Goal: Task Accomplishment & Management: Manage account settings

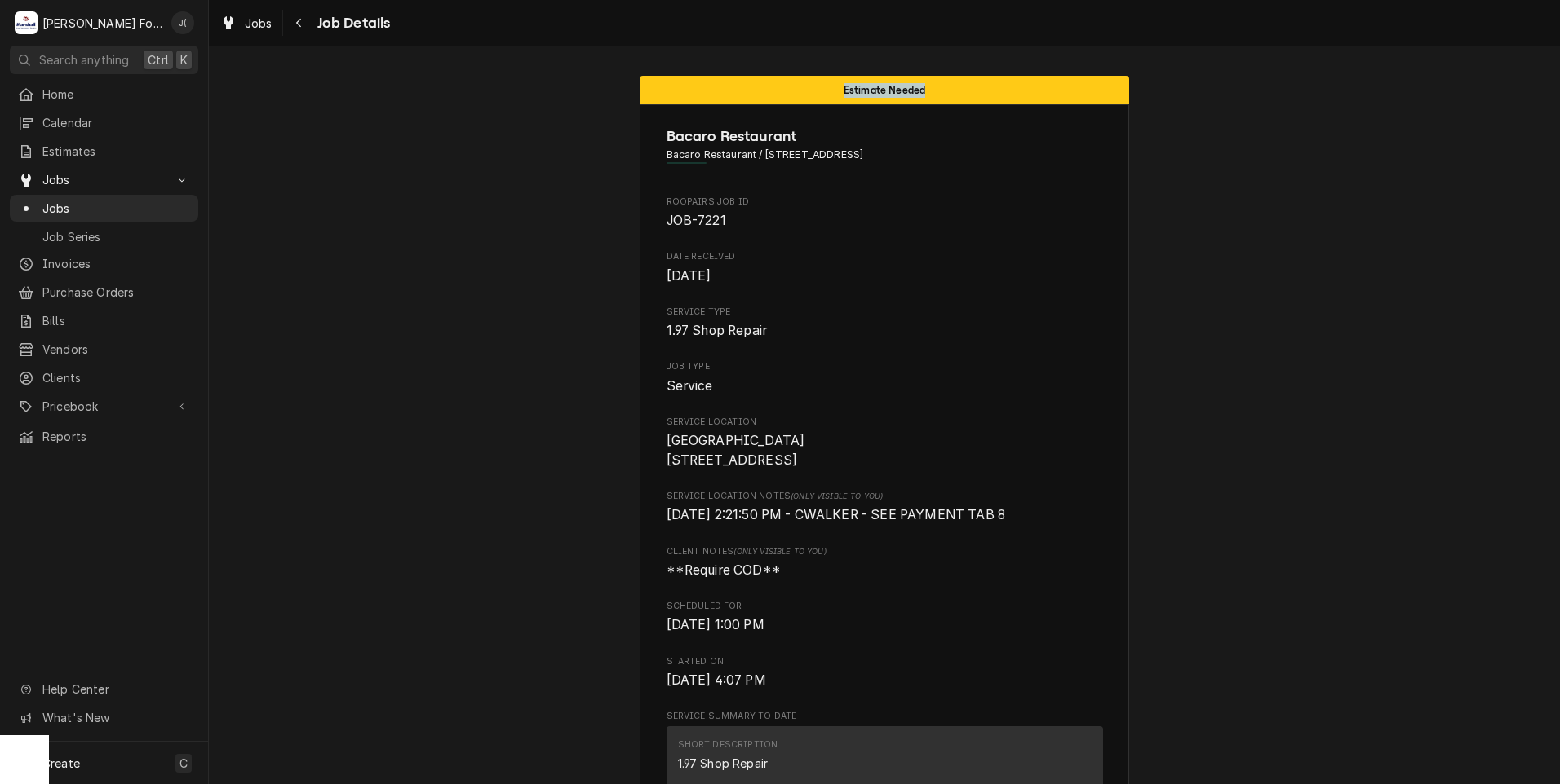
drag, startPoint x: 918, startPoint y: 92, endPoint x: 816, endPoint y: 95, distance: 102.0
click at [816, 95] on div "Estimate Needed" at bounding box center [884, 90] width 489 height 29
drag, startPoint x: 571, startPoint y: 114, endPoint x: 550, endPoint y: 118, distance: 21.4
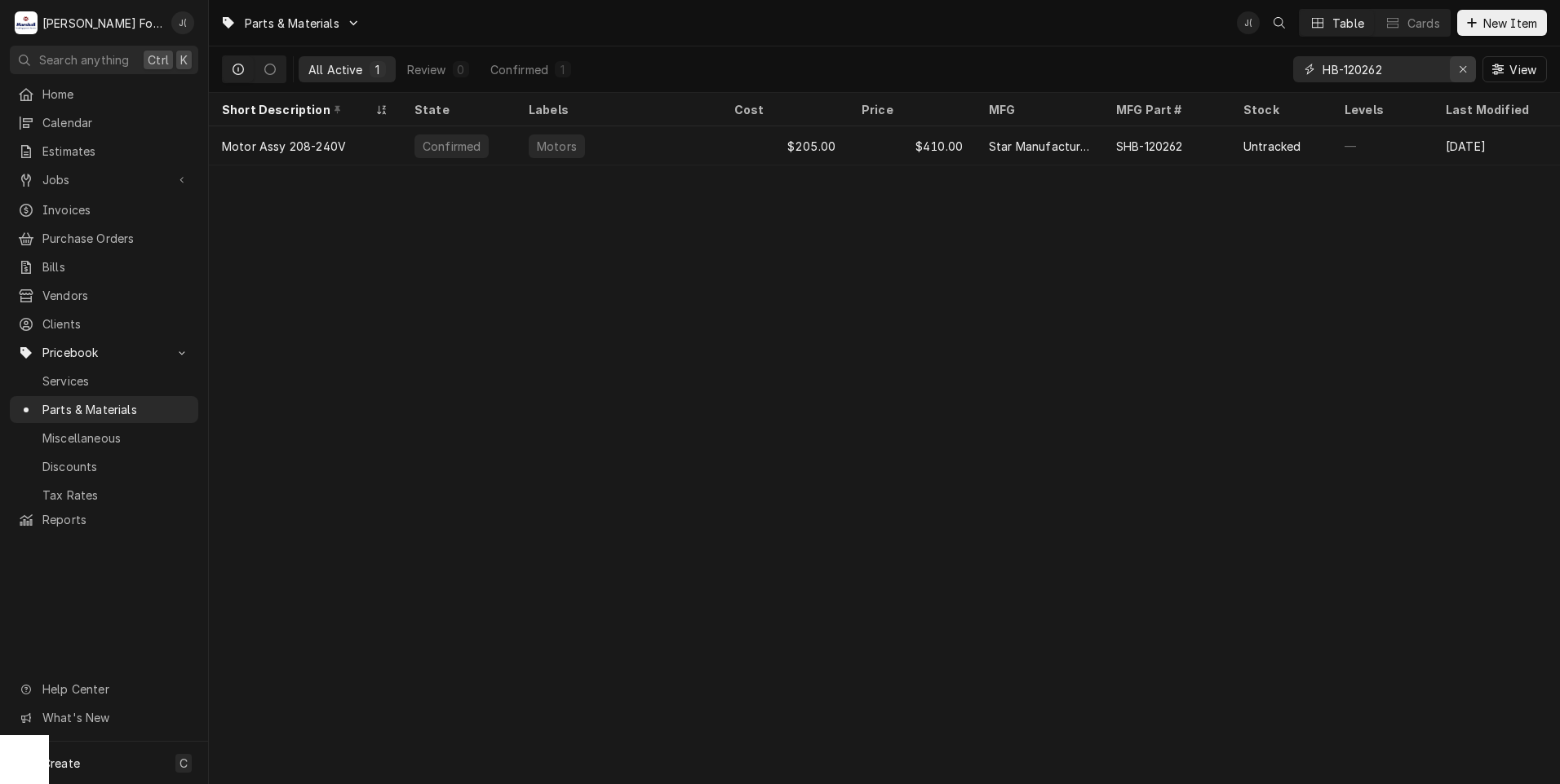
click at [1467, 65] on icon "Erase input" at bounding box center [1462, 69] width 9 height 11
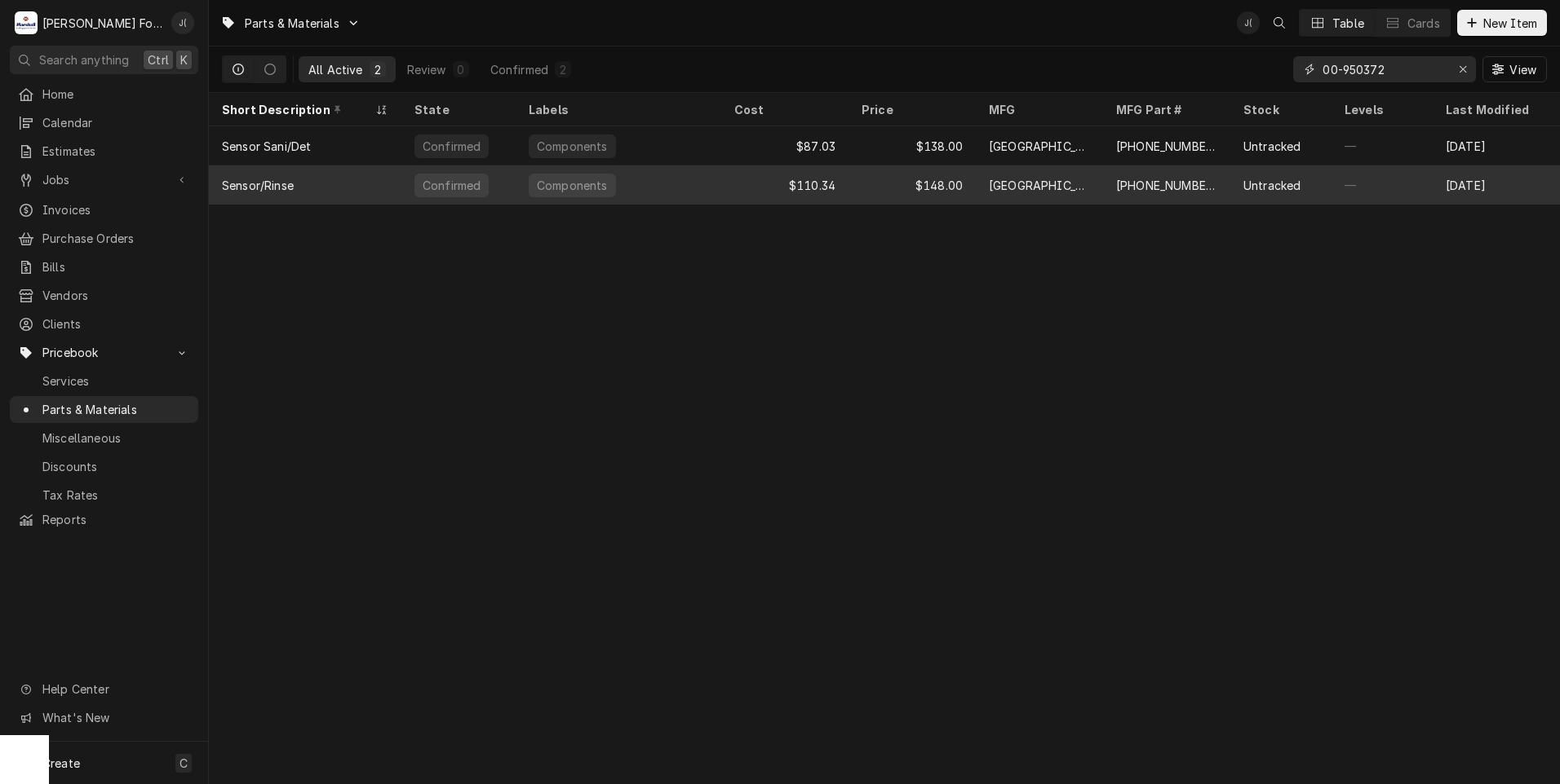
type input "00-950372"
click at [1165, 181] on div "00-950372-00003" at bounding box center [1166, 185] width 101 height 17
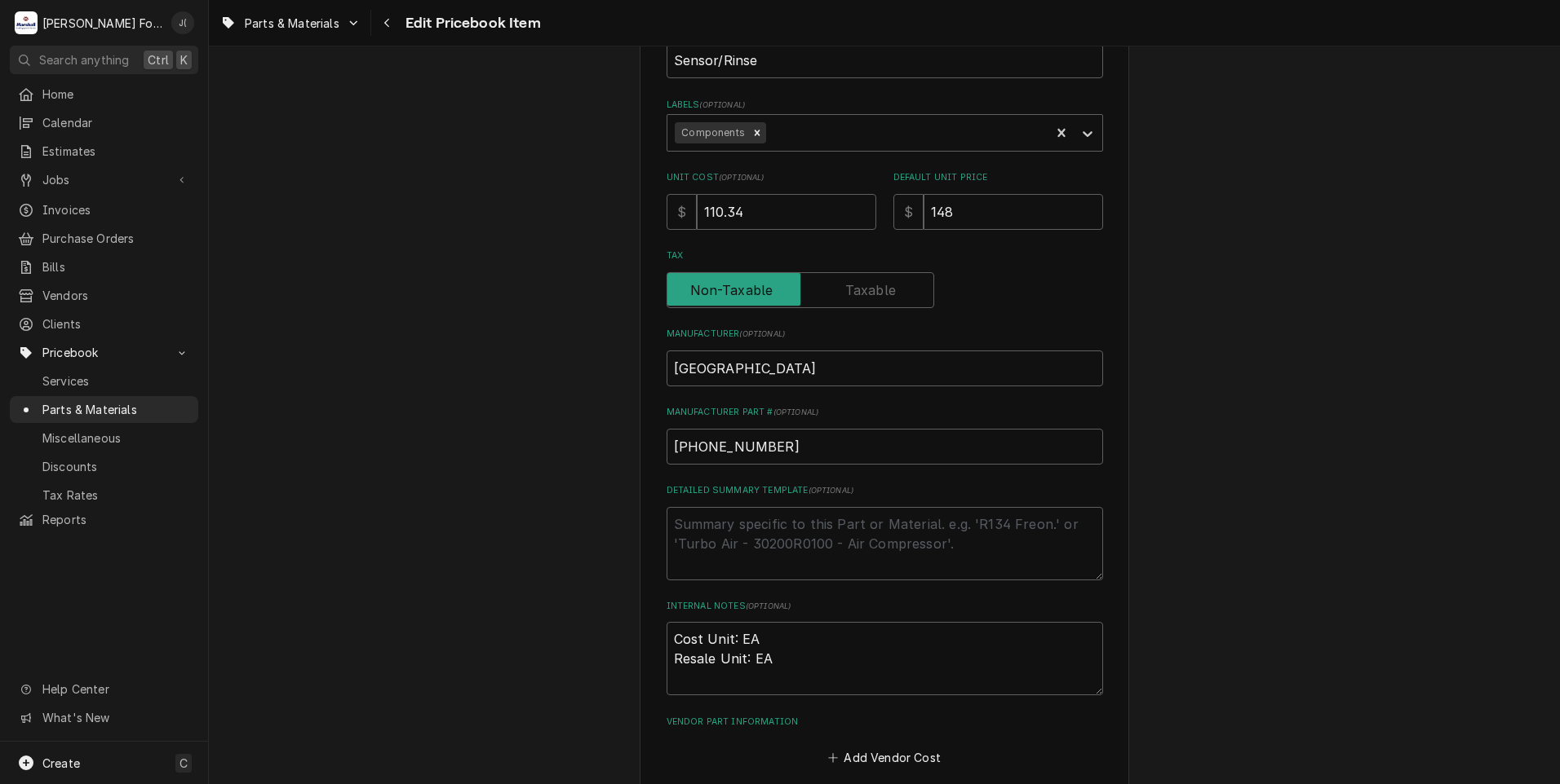
scroll to position [408, 0]
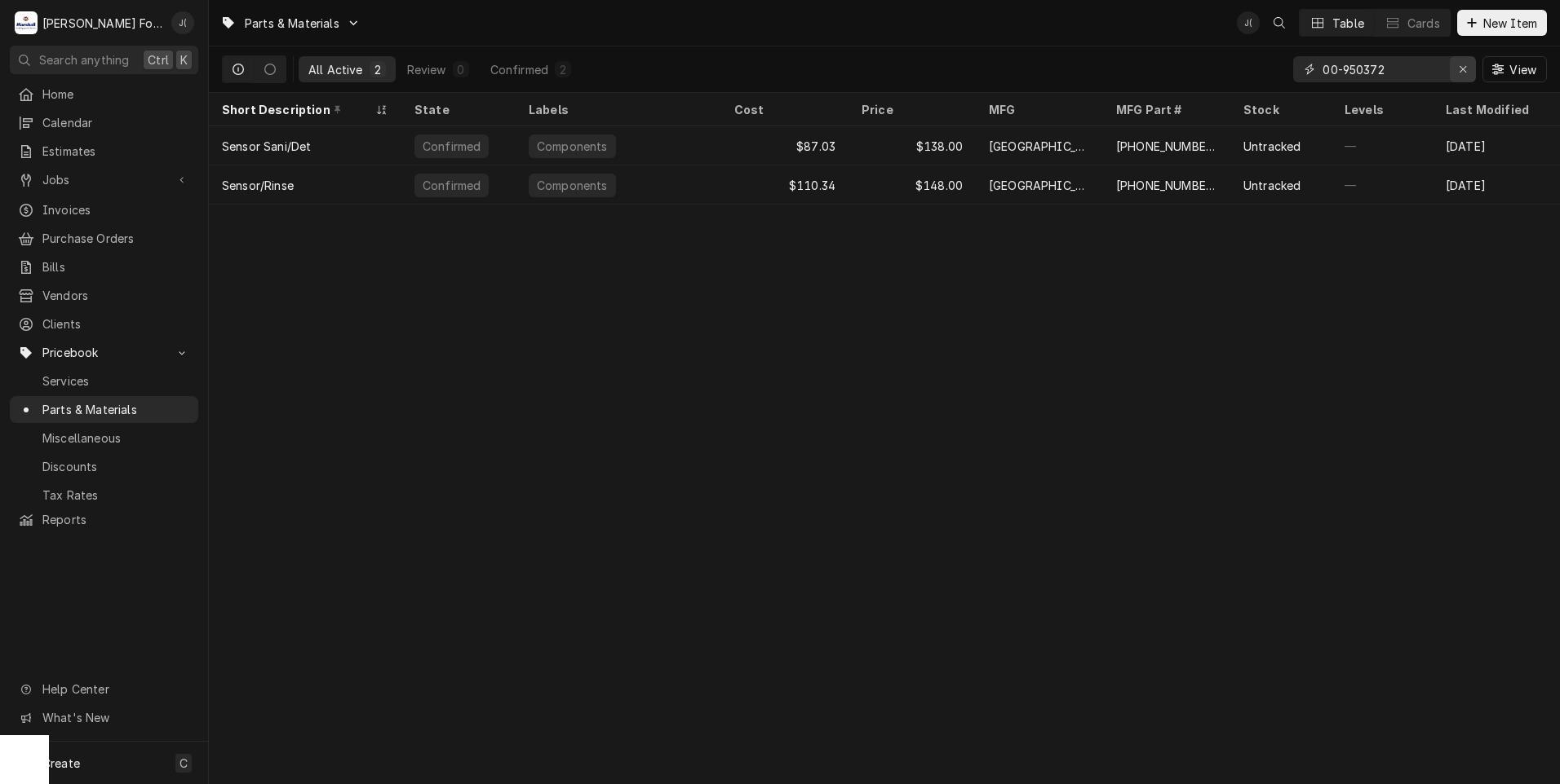
click at [1464, 72] on icon "Erase input" at bounding box center [1462, 69] width 9 height 11
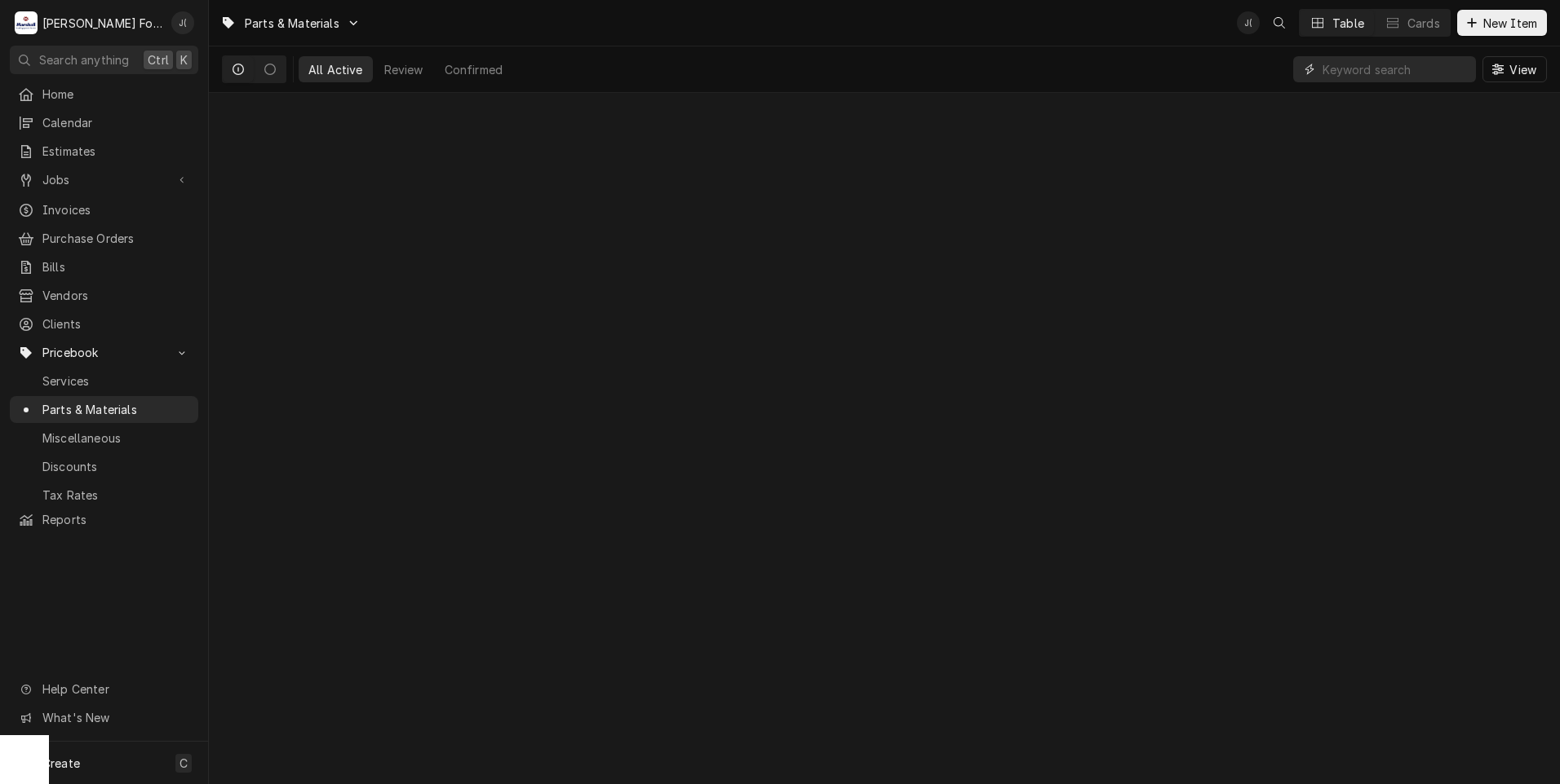
click at [1375, 69] on input "Dynamic Content Wrapper" at bounding box center [1394, 69] width 145 height 26
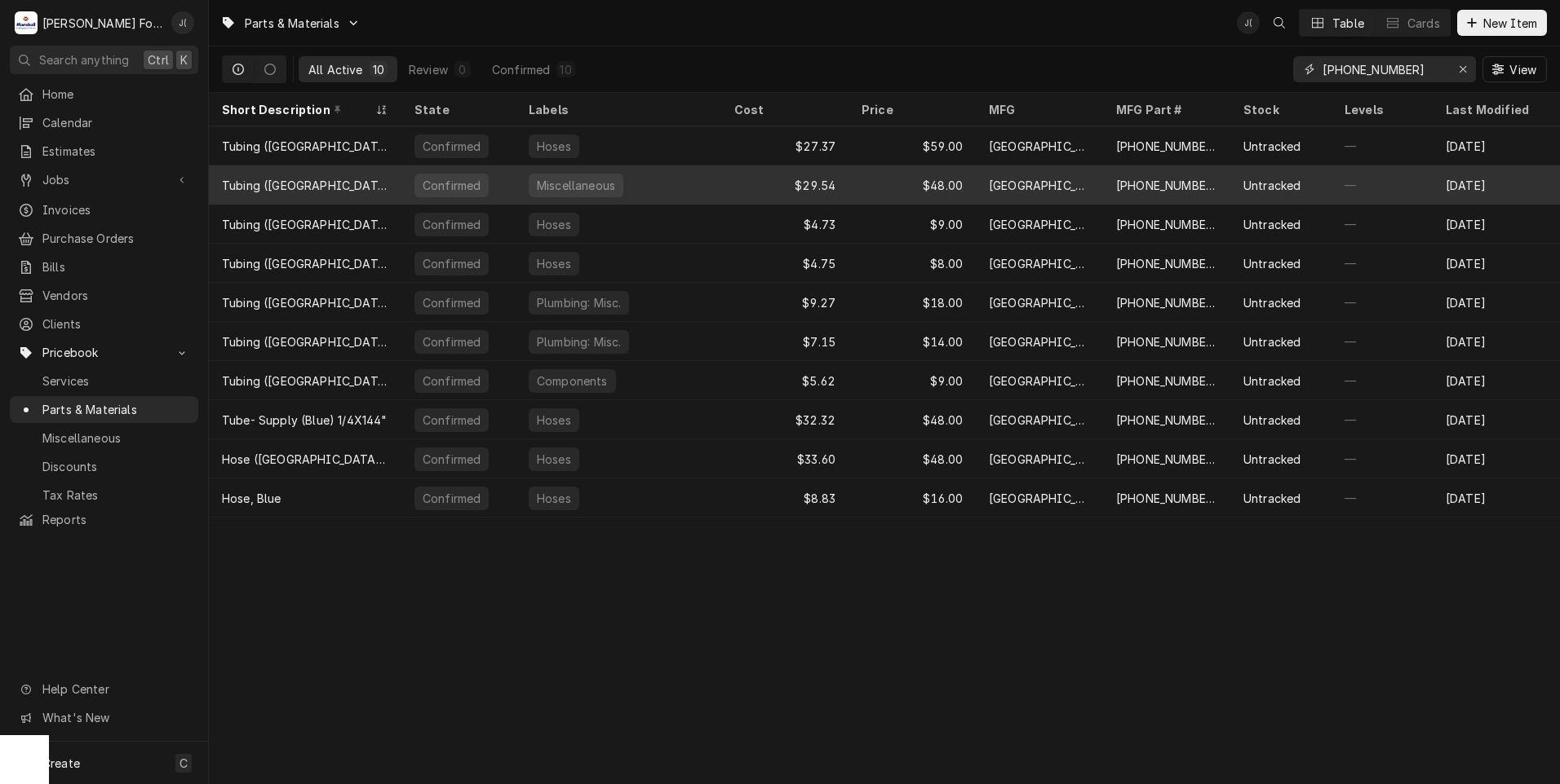
type input "00-185105-000"
click at [1192, 197] on div "00-185105-00004" at bounding box center [1167, 185] width 128 height 39
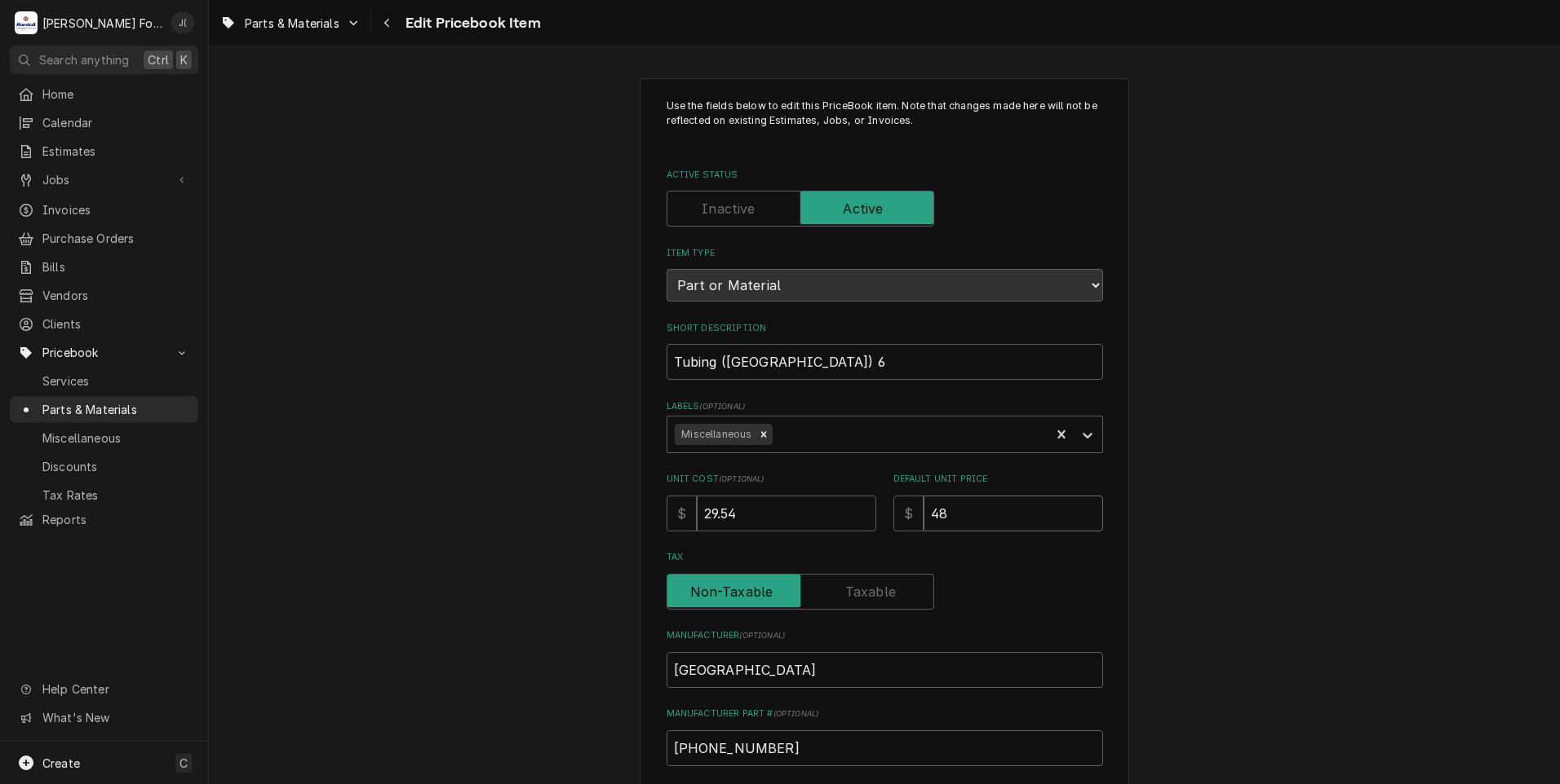
drag, startPoint x: 954, startPoint y: 516, endPoint x: 842, endPoint y: 507, distance: 112.4
click at [842, 507] on div "Unit Cost ( optional ) $ 29.54 Default Unit Price $ 48" at bounding box center [884, 502] width 436 height 58
type textarea "x"
type input "6"
type textarea "x"
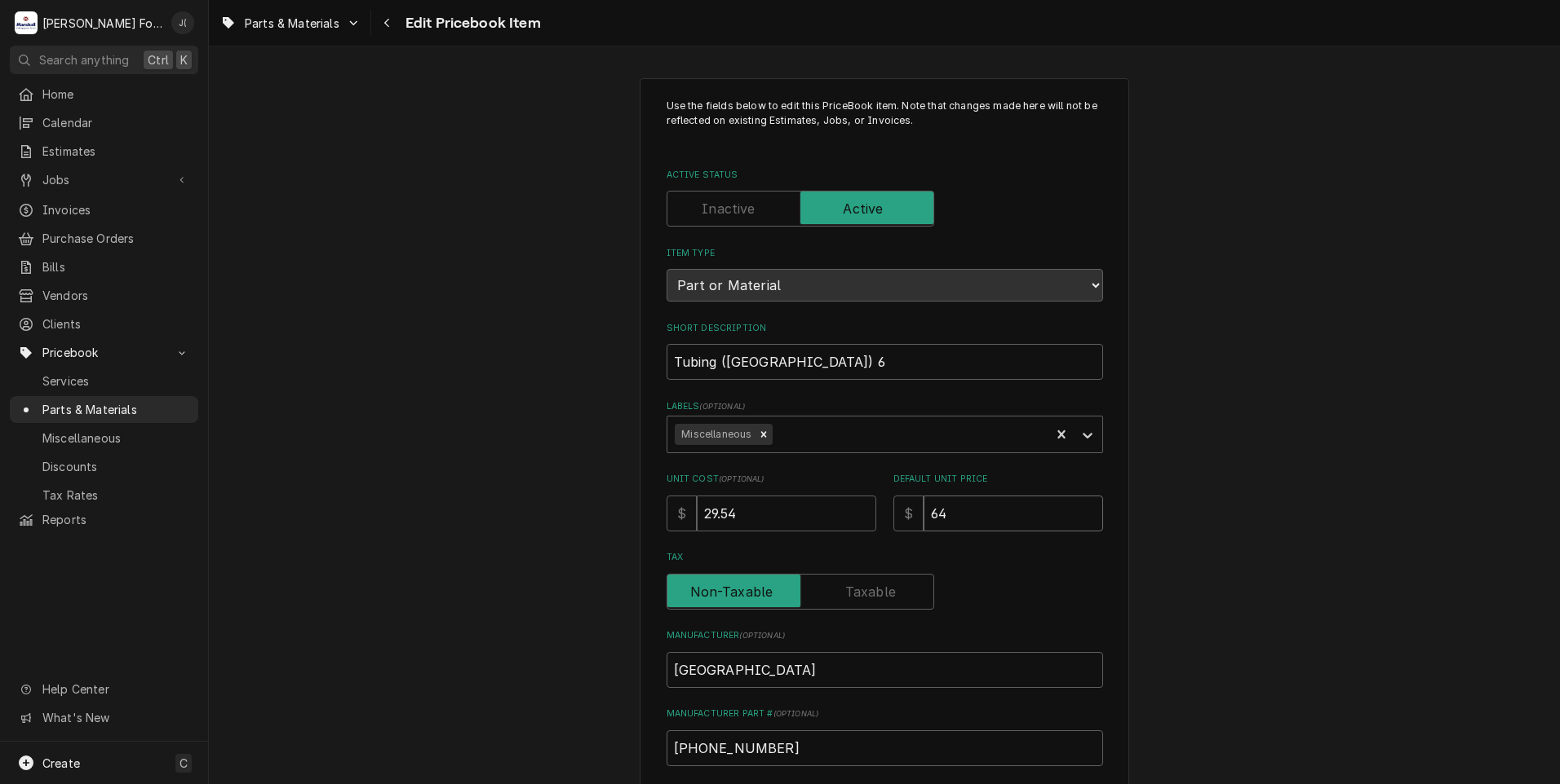
type input "64"
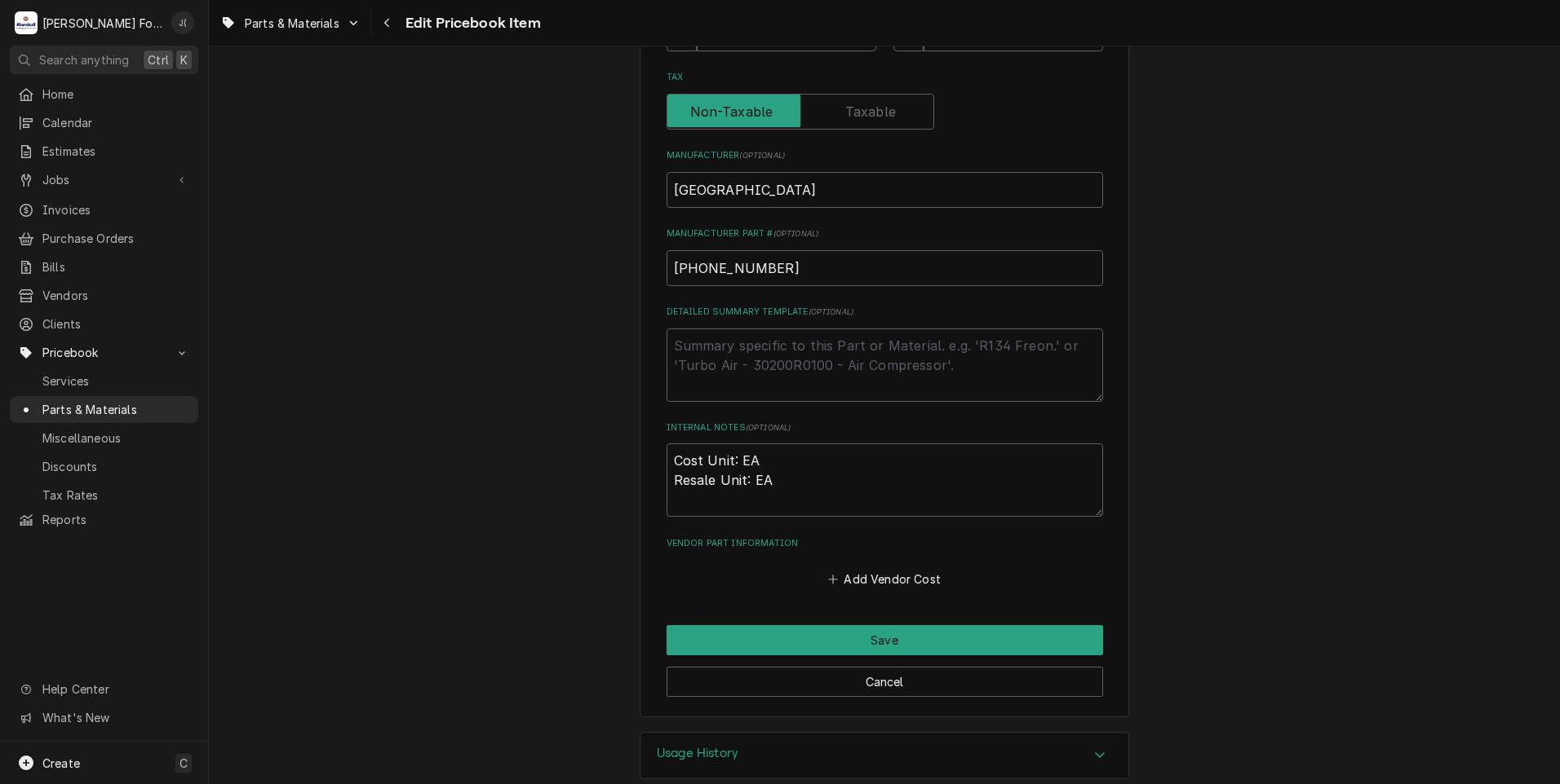
scroll to position [489, 0]
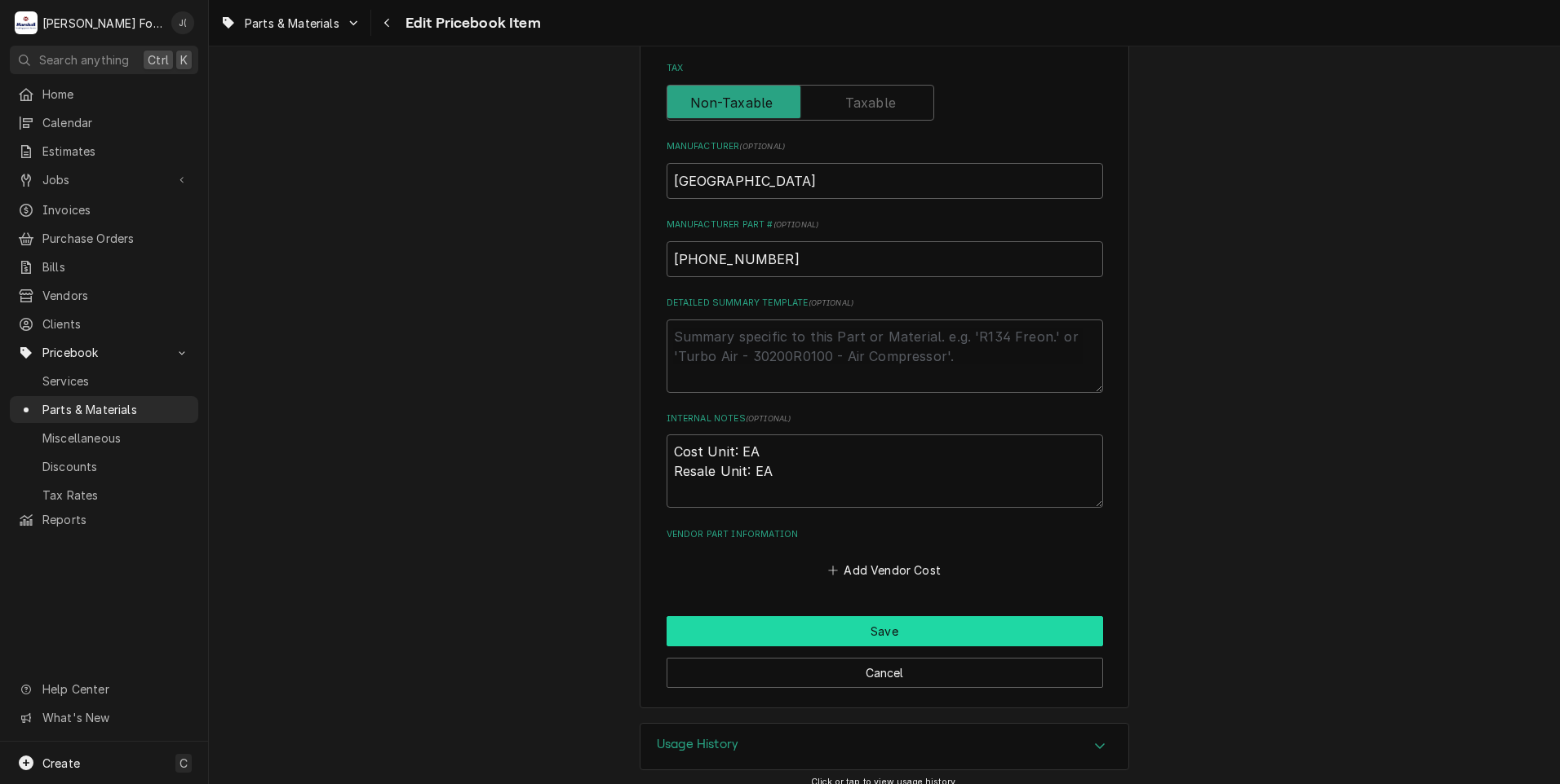
click at [749, 623] on button "Save" at bounding box center [884, 631] width 436 height 30
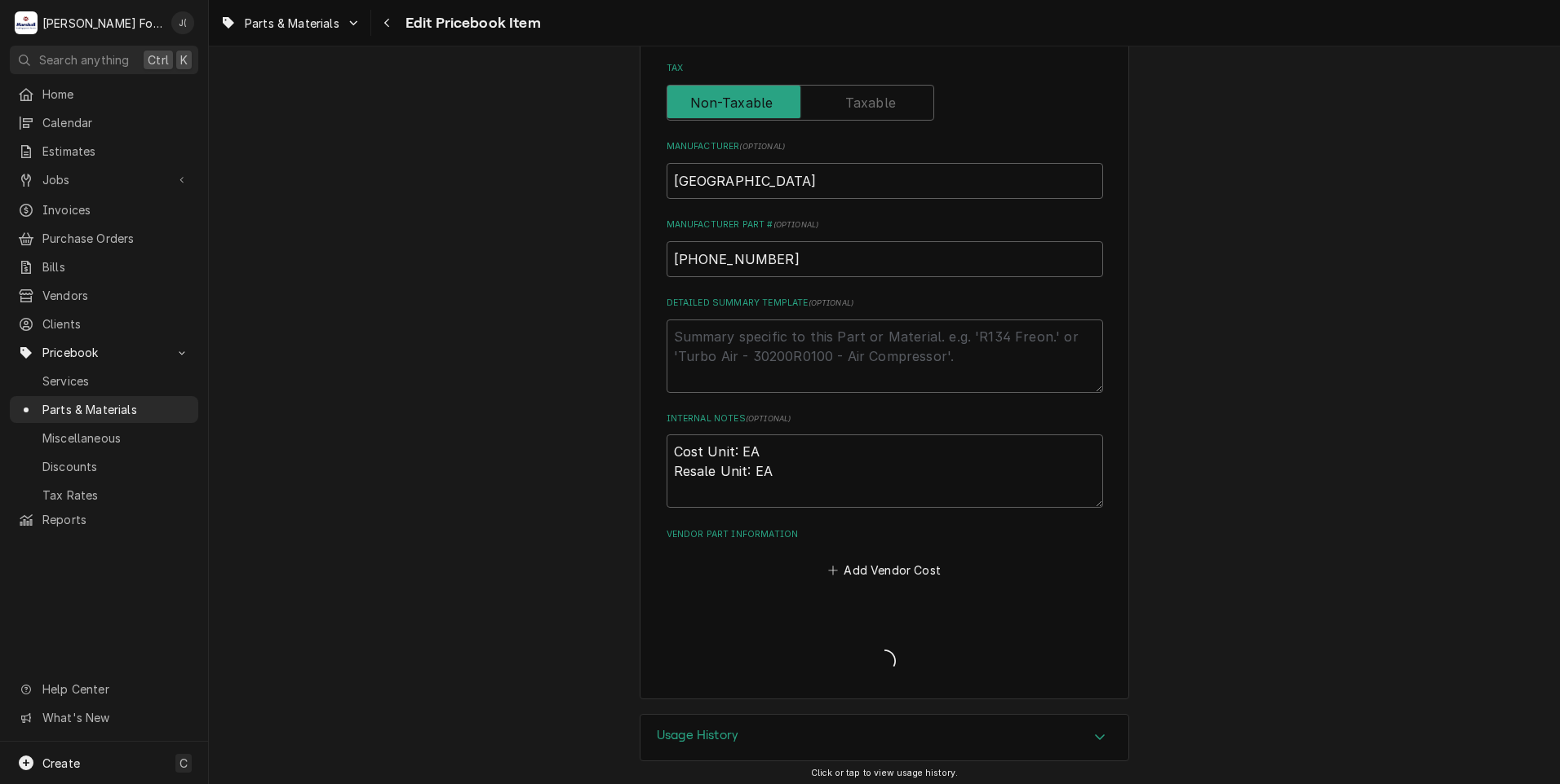
type textarea "x"
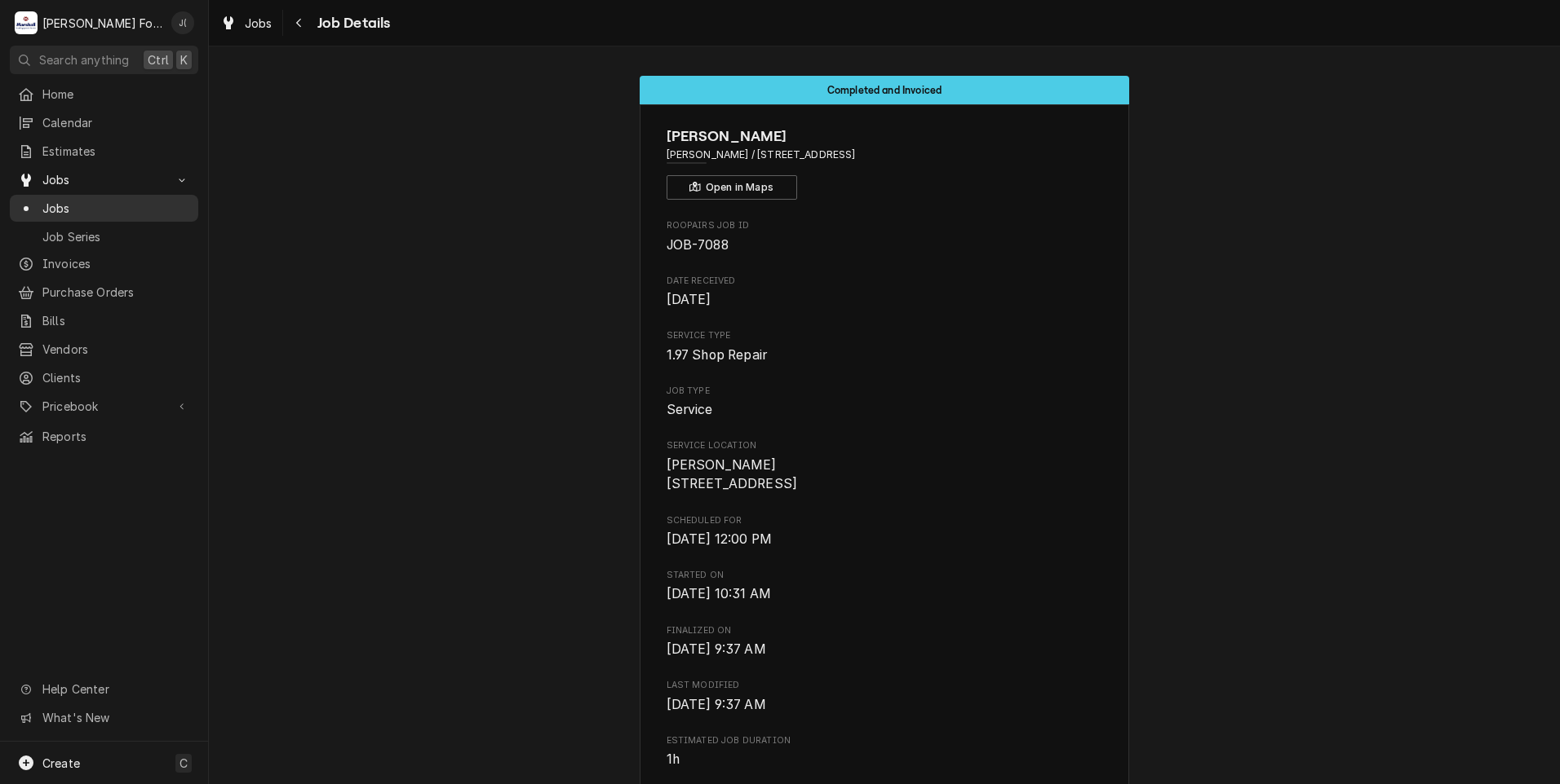
click at [105, 200] on span "Jobs" at bounding box center [117, 207] width 148 height 17
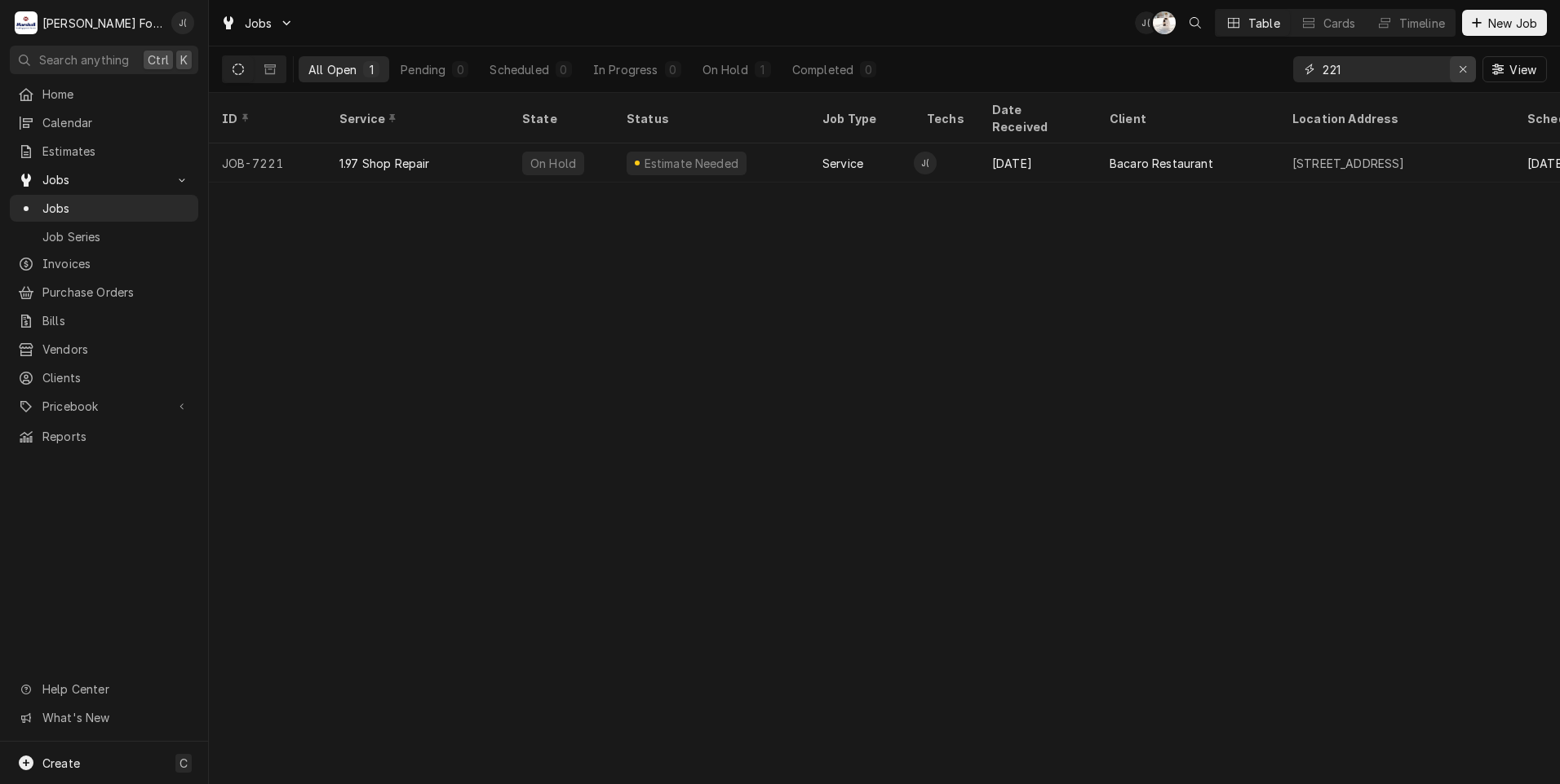
click at [1463, 71] on icon "Erase input" at bounding box center [1462, 69] width 9 height 11
click at [1385, 71] on input "Dynamic Content Wrapper" at bounding box center [1399, 69] width 154 height 26
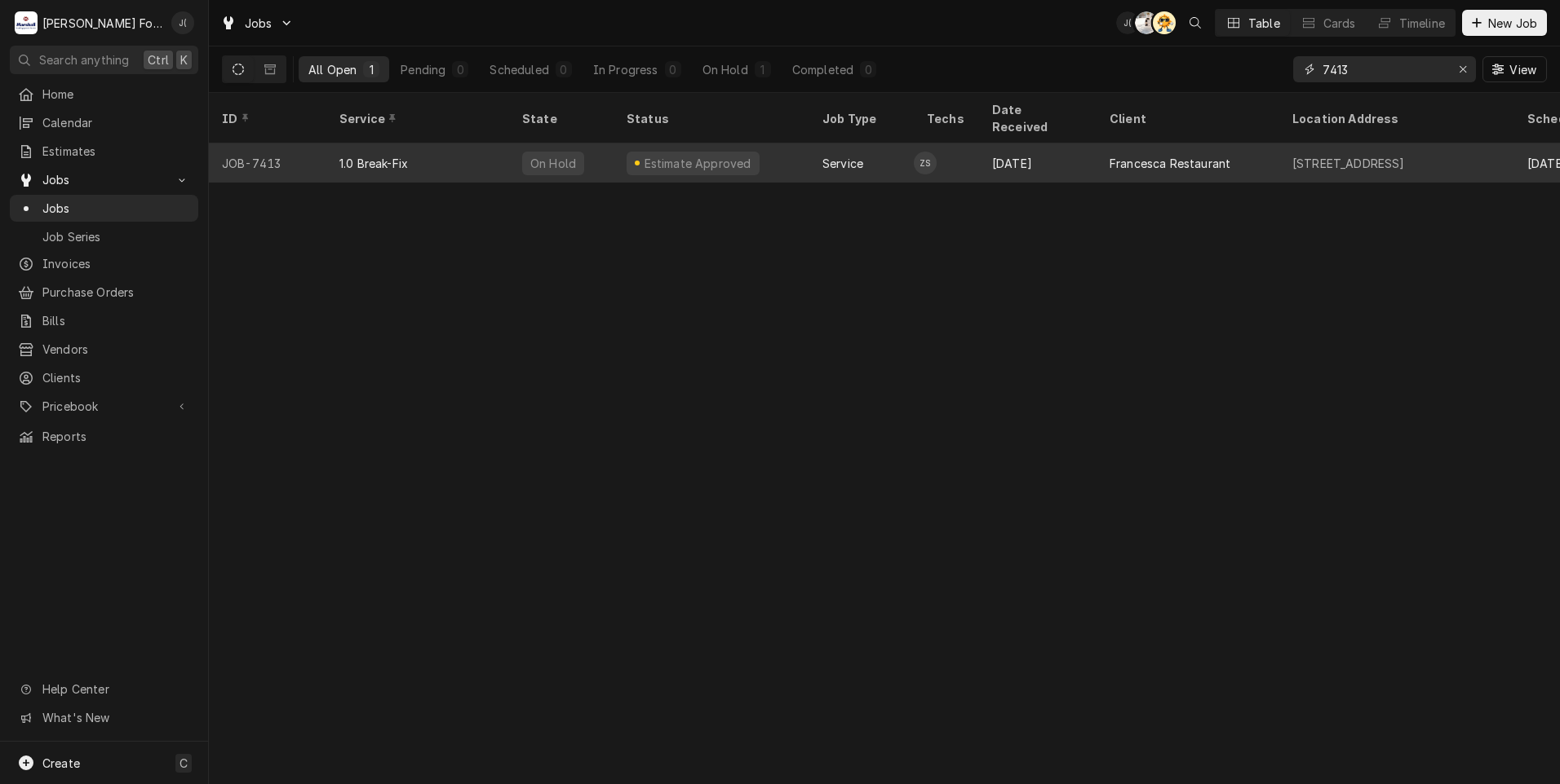
type input "7413"
click at [768, 144] on div "Estimate Approved" at bounding box center [712, 163] width 196 height 39
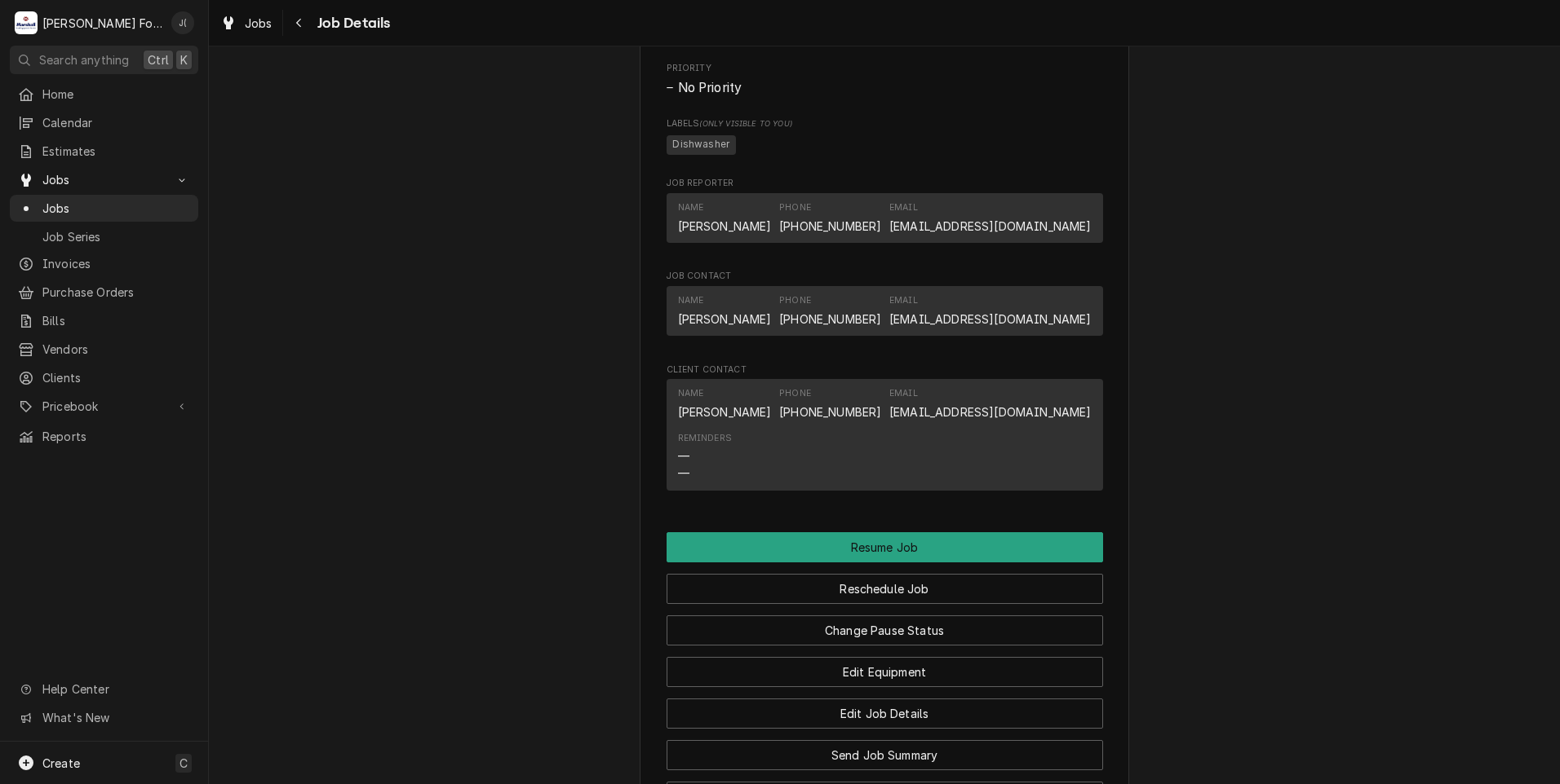
scroll to position [1385, 0]
